Goal: Task Accomplishment & Management: Use online tool/utility

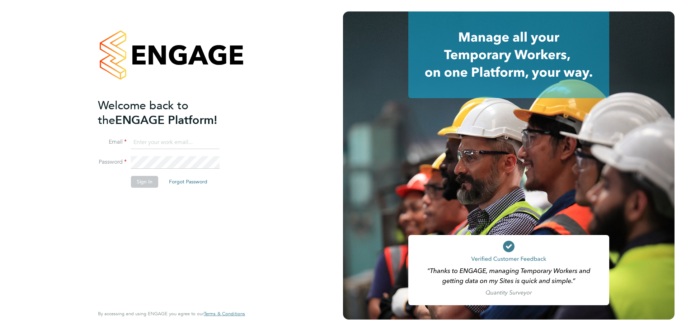
type input "Eleanor@boden-group.co.uk"
click at [140, 181] on button "Sign In" at bounding box center [144, 181] width 27 height 11
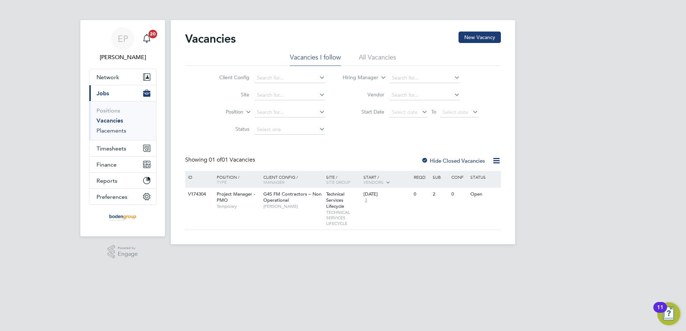
click at [114, 130] on link "Placements" at bounding box center [111, 130] width 30 height 7
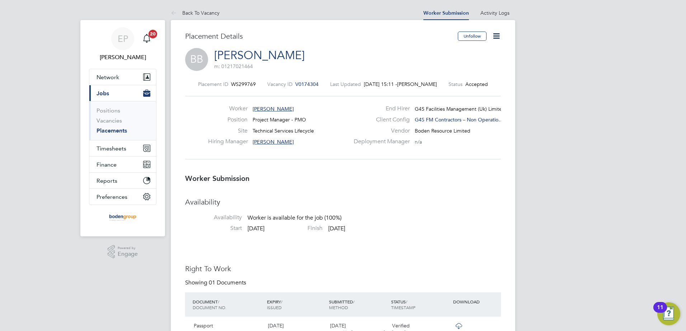
click at [492, 38] on icon at bounding box center [496, 36] width 9 height 9
click at [447, 86] on li "Confirm" at bounding box center [466, 87] width 66 height 10
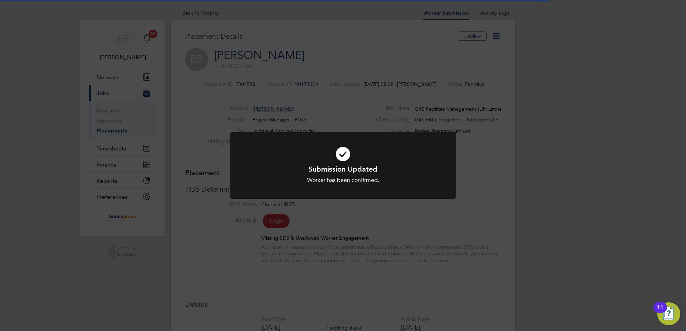
scroll to position [7, 36]
click at [452, 177] on div at bounding box center [342, 165] width 225 height 67
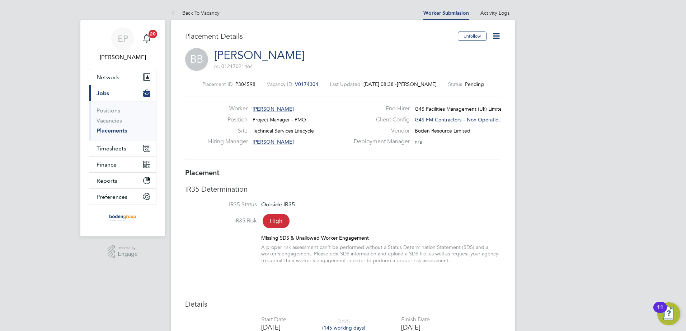
click at [497, 33] on icon at bounding box center [496, 36] width 9 height 9
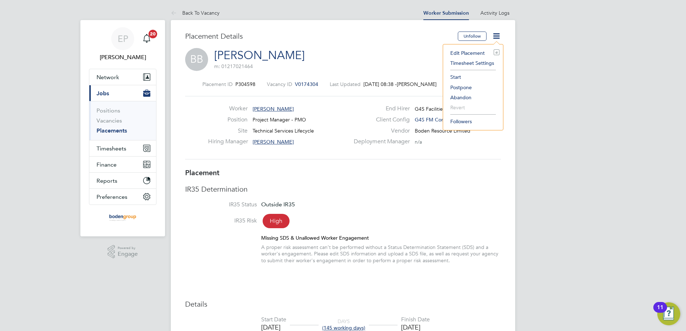
click at [454, 76] on li "Start" at bounding box center [473, 77] width 53 height 10
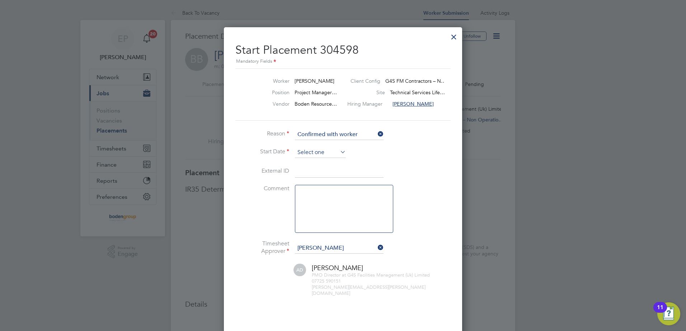
click at [339, 148] on icon at bounding box center [339, 152] width 0 height 10
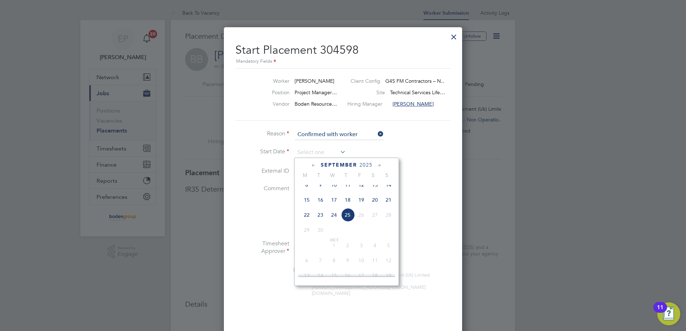
click at [308, 219] on span "22" at bounding box center [307, 215] width 14 height 14
type input "[DATE]"
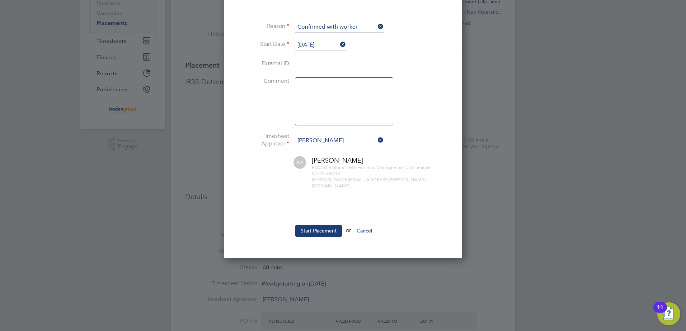
drag, startPoint x: 323, startPoint y: 221, endPoint x: 348, endPoint y: 217, distance: 25.4
click at [323, 225] on button "Start Placement" at bounding box center [318, 230] width 47 height 11
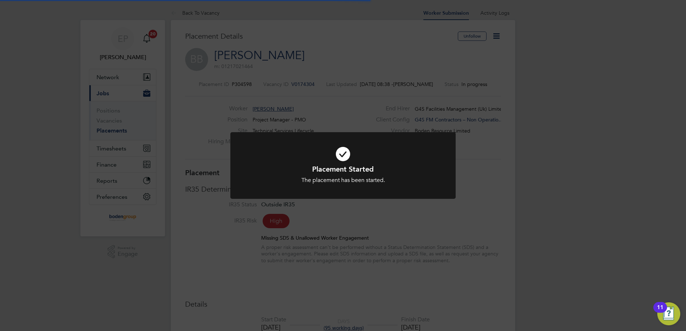
click at [554, 199] on div "Placement Started The placement has been started. Cancel Okay" at bounding box center [343, 165] width 686 height 331
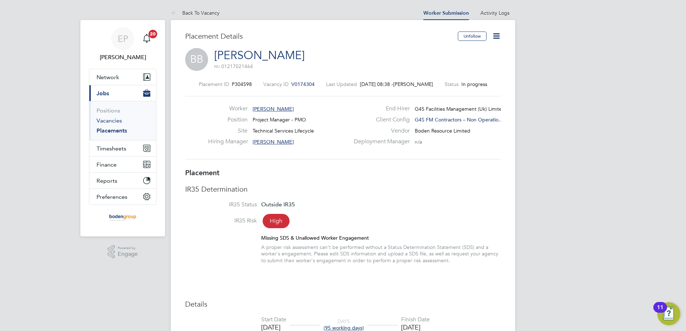
click at [113, 120] on link "Vacancies" at bounding box center [108, 120] width 25 height 7
